Goal: Ask a question: Seek information or help from site administrators or community

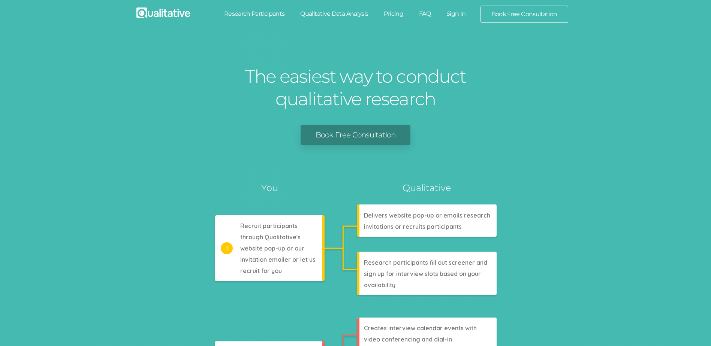
click at [454, 12] on link "Sign In" at bounding box center [456, 14] width 35 height 16
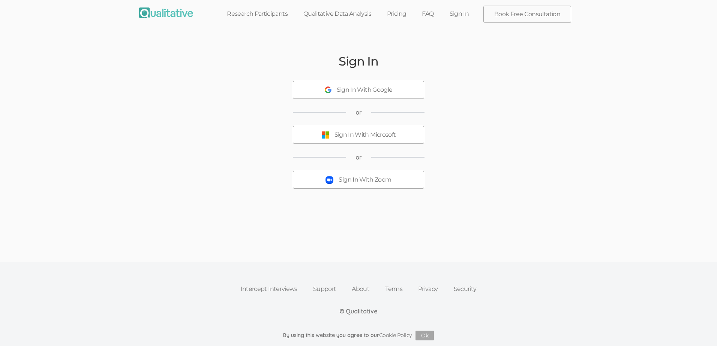
click at [339, 183] on div "Sign In With Zoom" at bounding box center [365, 180] width 52 height 9
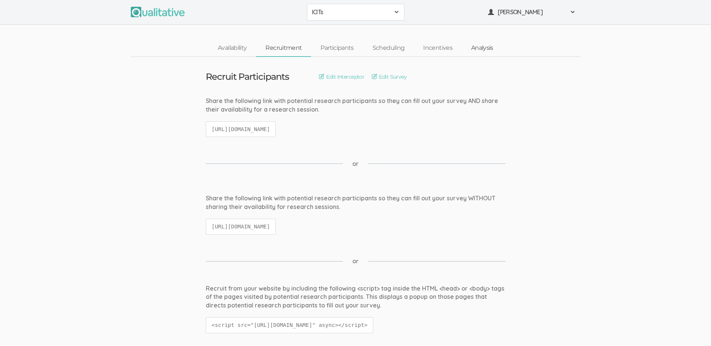
click at [484, 47] on link "Analysis" at bounding box center [482, 48] width 41 height 16
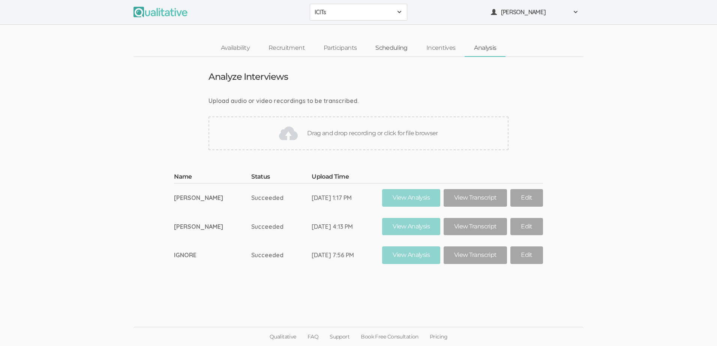
click at [393, 48] on link "Scheduling" at bounding box center [391, 48] width 51 height 16
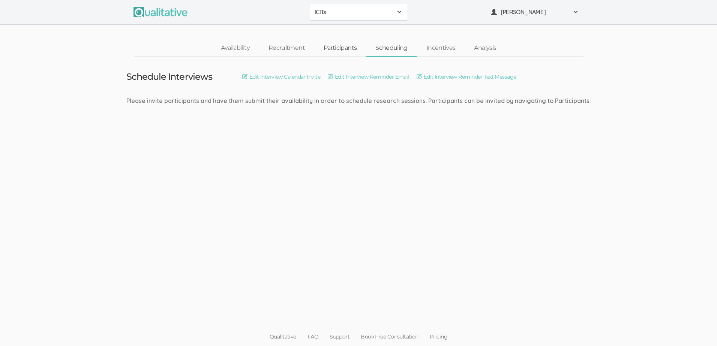
click at [342, 46] on link "Participants" at bounding box center [340, 48] width 52 height 16
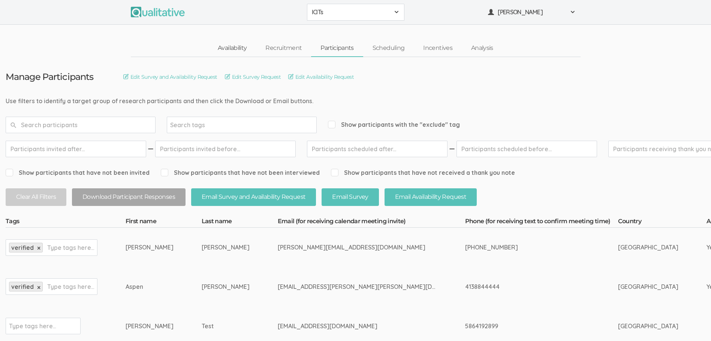
click at [241, 49] on link "Availability" at bounding box center [232, 48] width 48 height 16
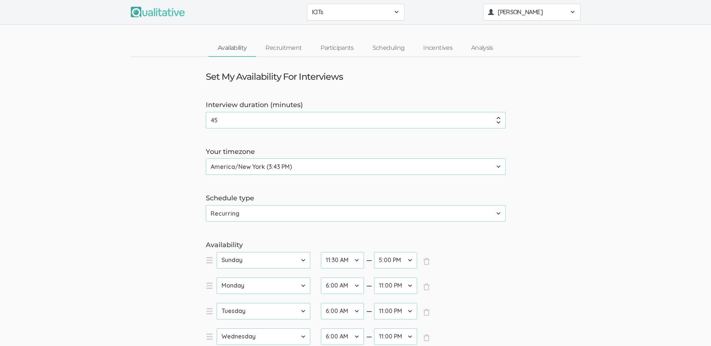
click at [573, 12] on span at bounding box center [573, 12] width 6 height 6
click at [532, 118] on link "Support" at bounding box center [532, 119] width 97 height 15
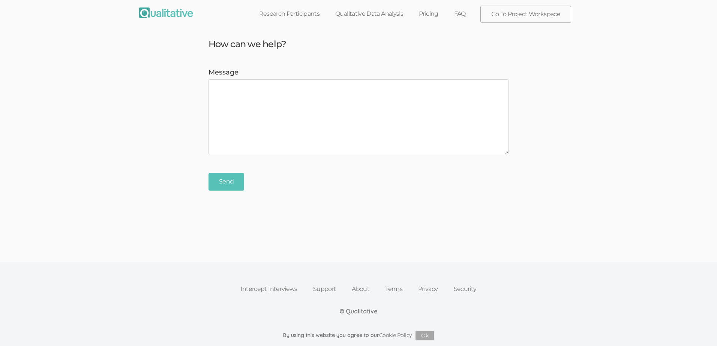
click at [463, 15] on link "FAQ" at bounding box center [459, 14] width 27 height 16
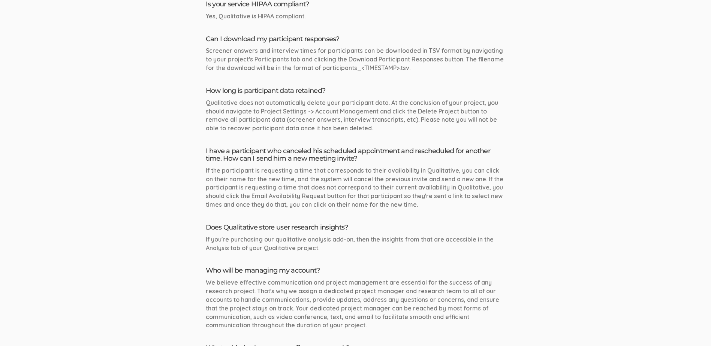
scroll to position [2362, 0]
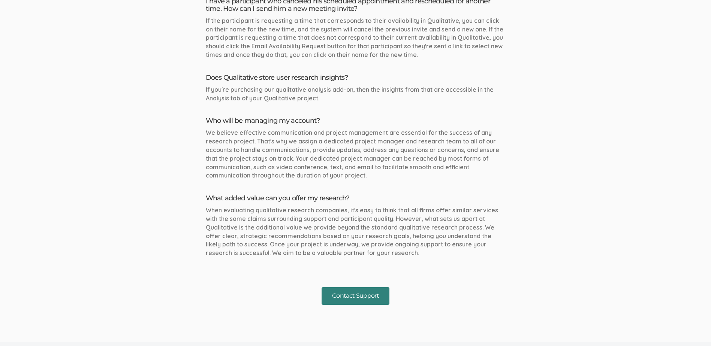
click at [356, 288] on button "Contact Support" at bounding box center [356, 297] width 68 height 18
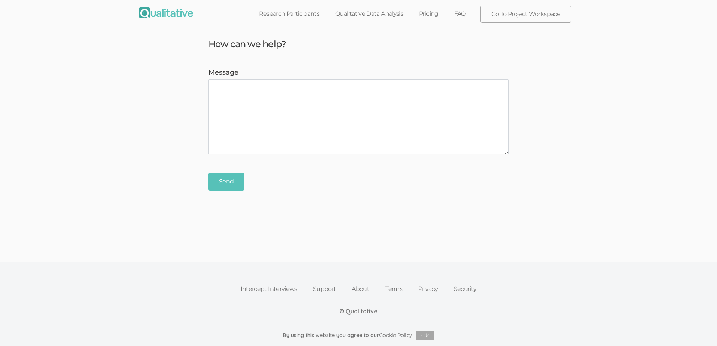
click at [507, 16] on link "Go To Project Workspace" at bounding box center [526, 14] width 90 height 16
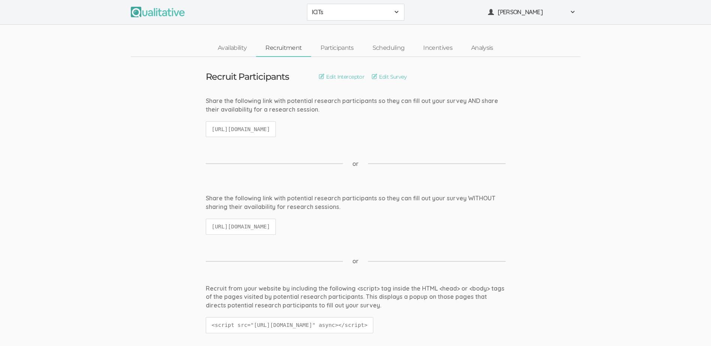
click at [396, 12] on span at bounding box center [397, 12] width 6 height 6
click at [576, 10] on span at bounding box center [573, 12] width 6 height 6
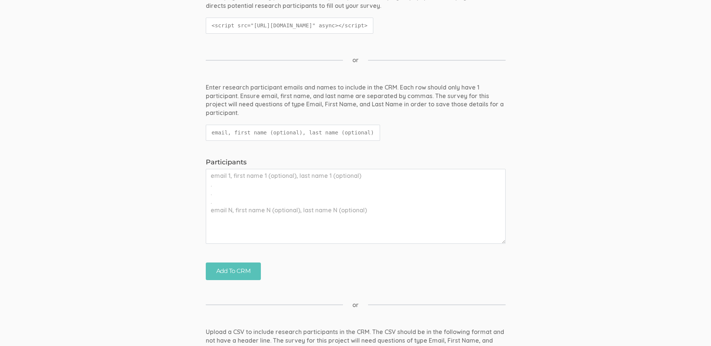
scroll to position [75, 0]
